Goal: Information Seeking & Learning: Learn about a topic

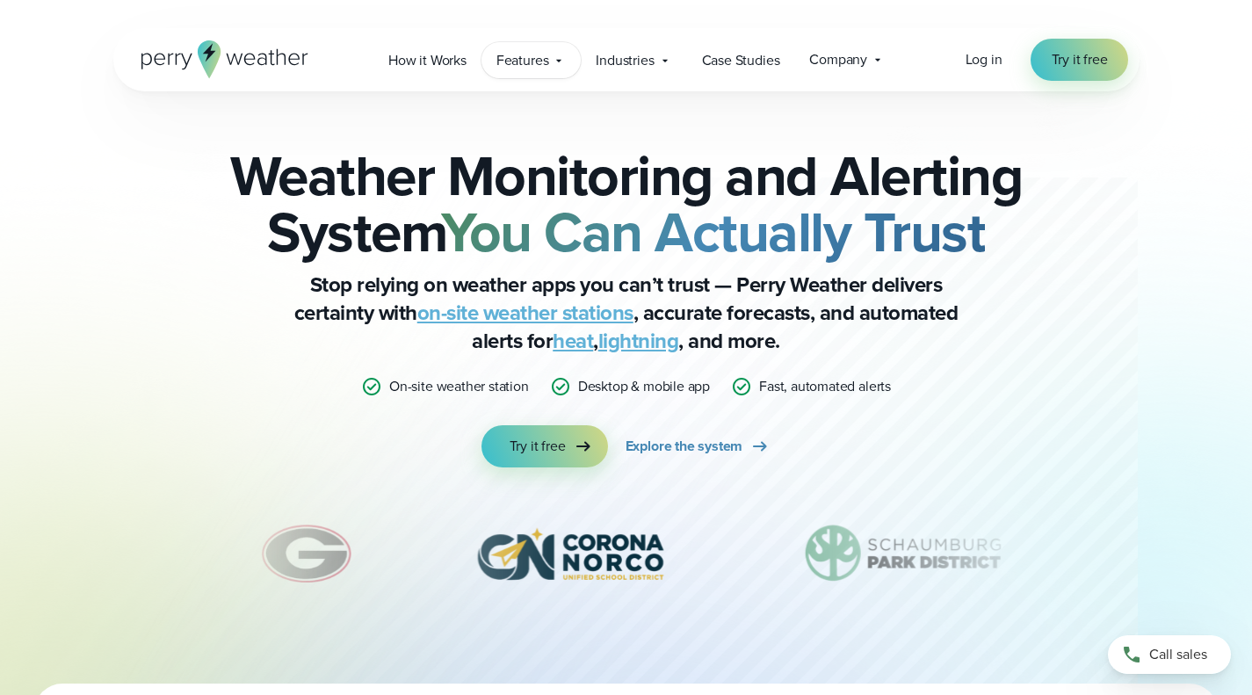
click at [528, 59] on span "Features" at bounding box center [523, 60] width 53 height 21
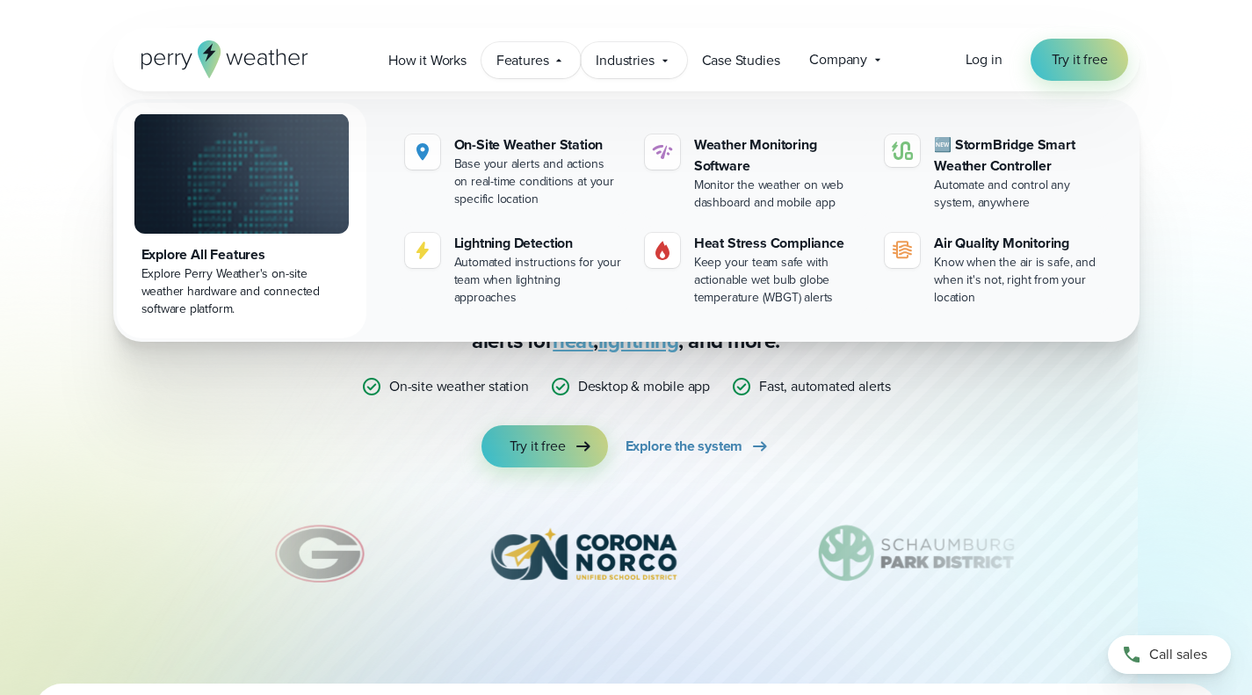
click at [615, 61] on span "Industries" at bounding box center [625, 60] width 58 height 21
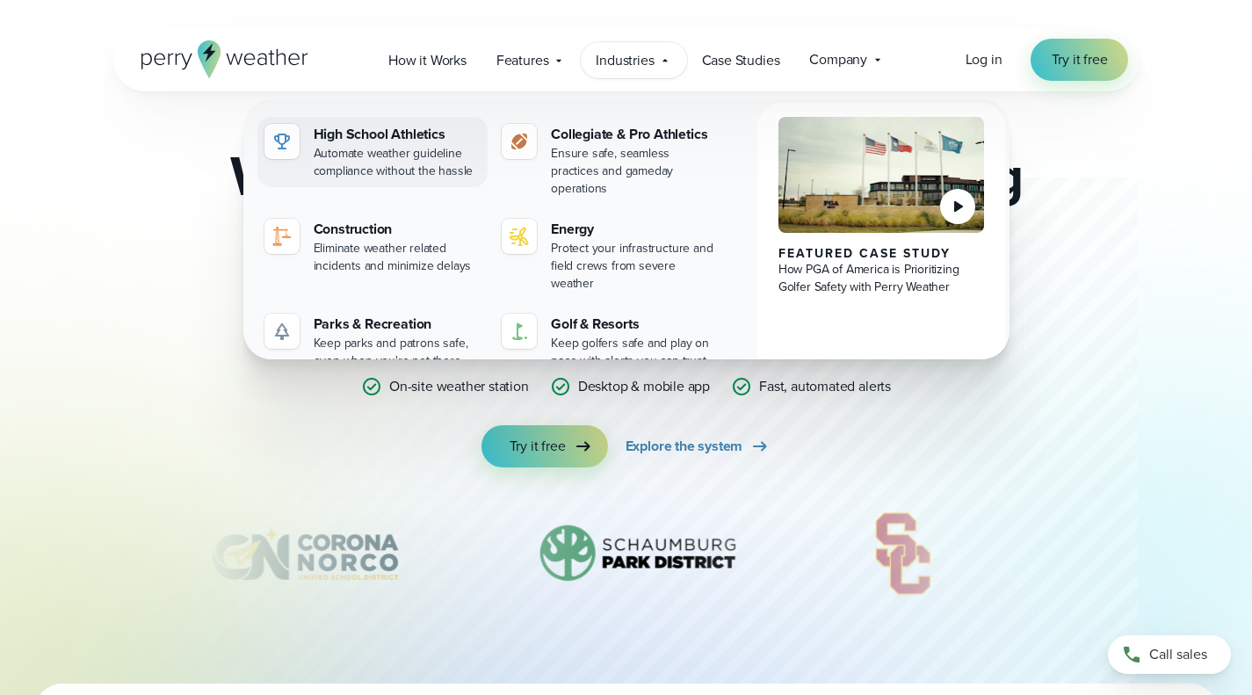
click at [358, 127] on div "High School Athletics" at bounding box center [398, 134] width 168 height 21
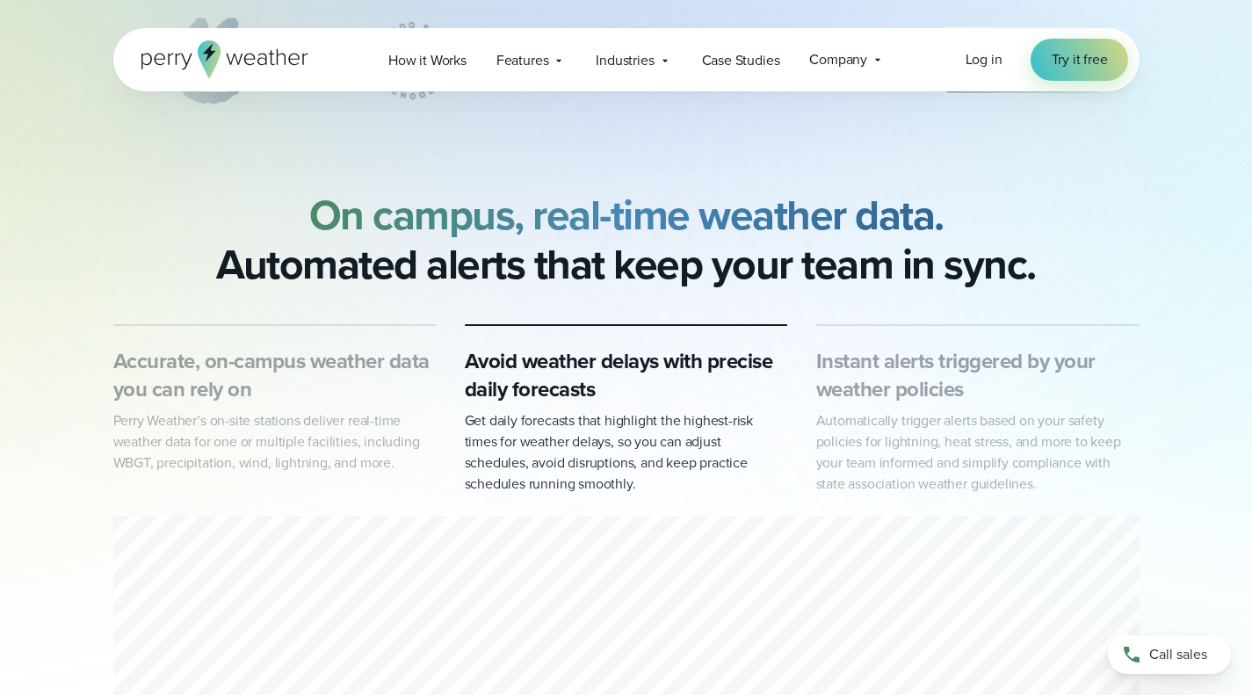
scroll to position [881, 0]
